Goal: Go to known website: Access a specific website the user already knows

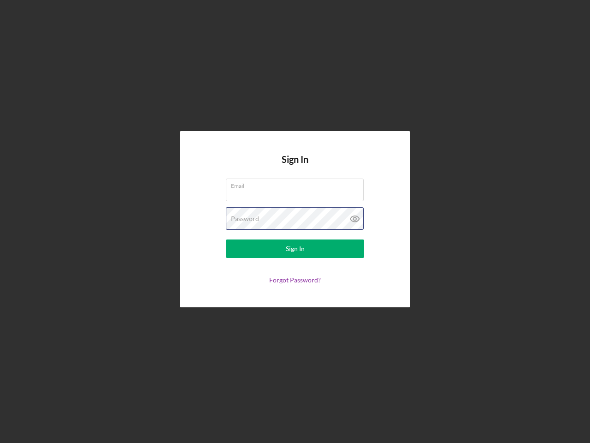
click at [295, 221] on div "Password" at bounding box center [295, 218] width 138 height 23
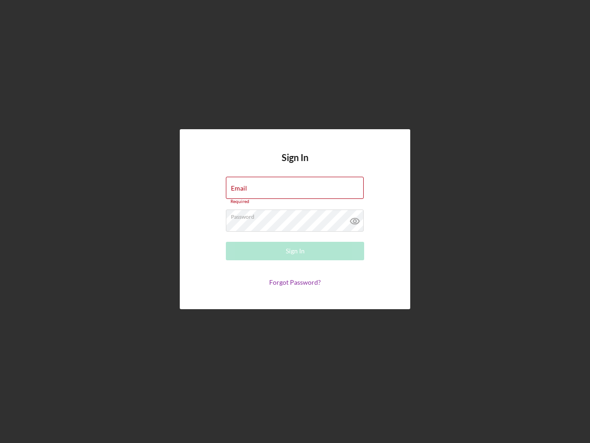
click at [355, 219] on icon at bounding box center [355, 220] width 23 height 23
